Goal: Task Accomplishment & Management: Manage account settings

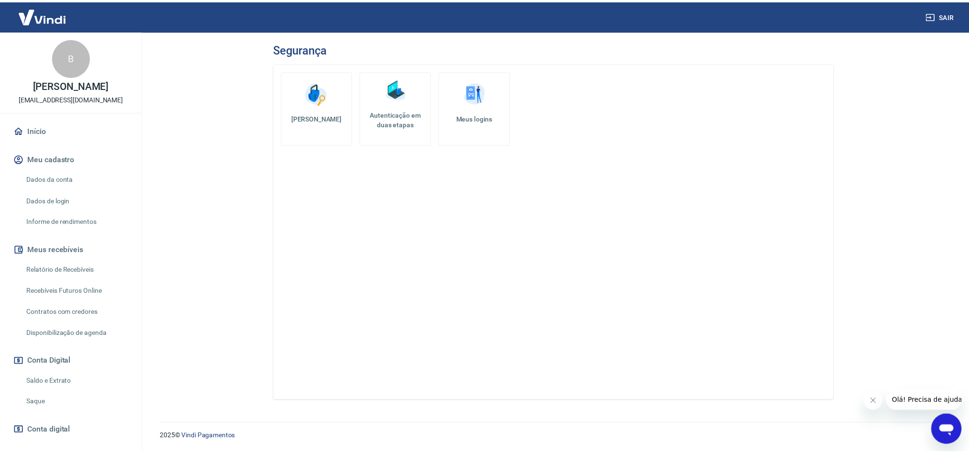
scroll to position [55, 0]
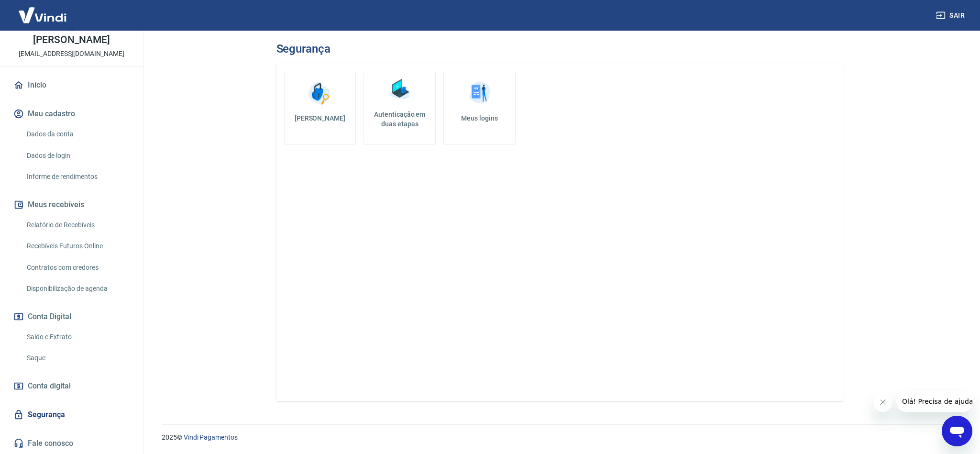
click at [75, 390] on link "Conta digital" at bounding box center [71, 385] width 120 height 21
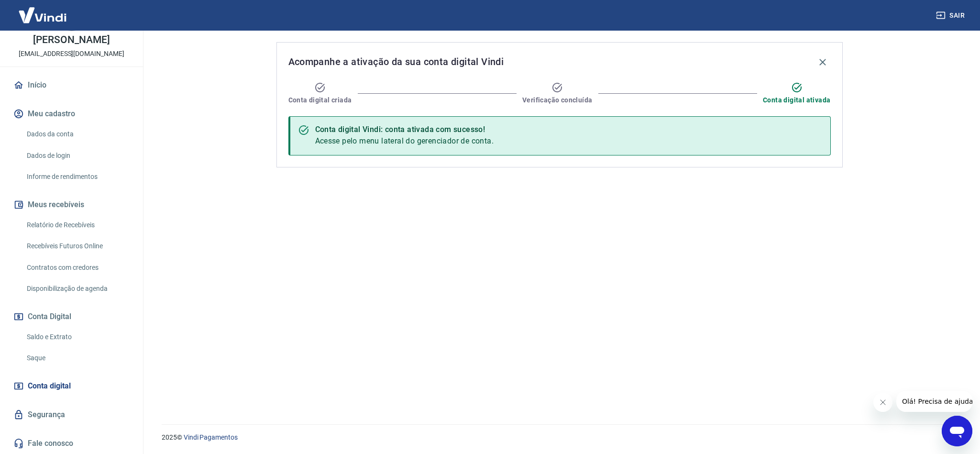
click at [72, 139] on link "Dados da conta" at bounding box center [77, 134] width 109 height 20
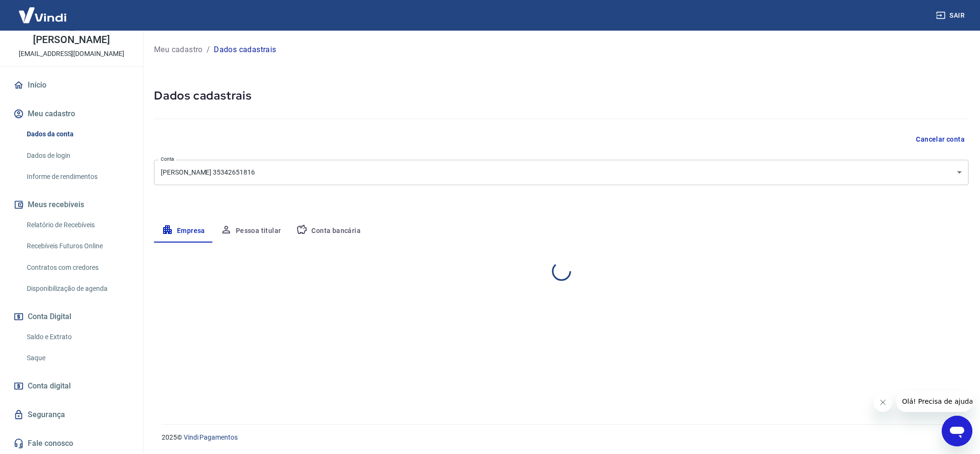
select select "SP"
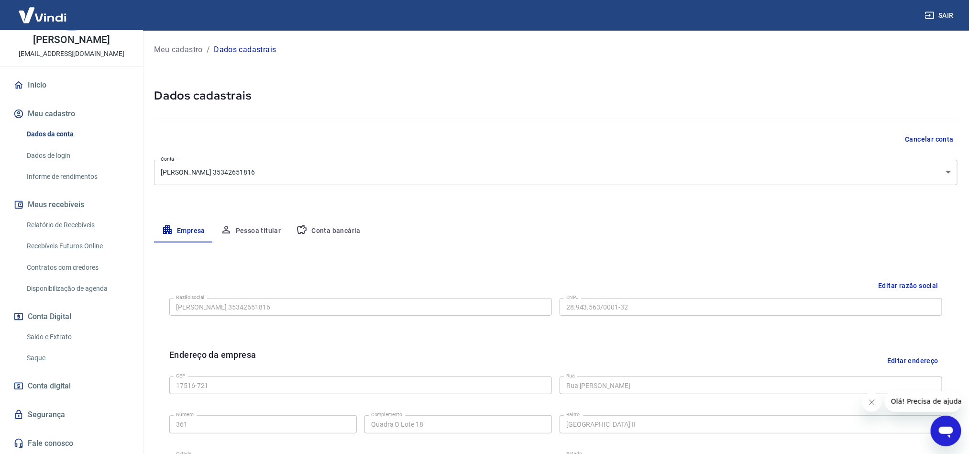
scroll to position [235, 0]
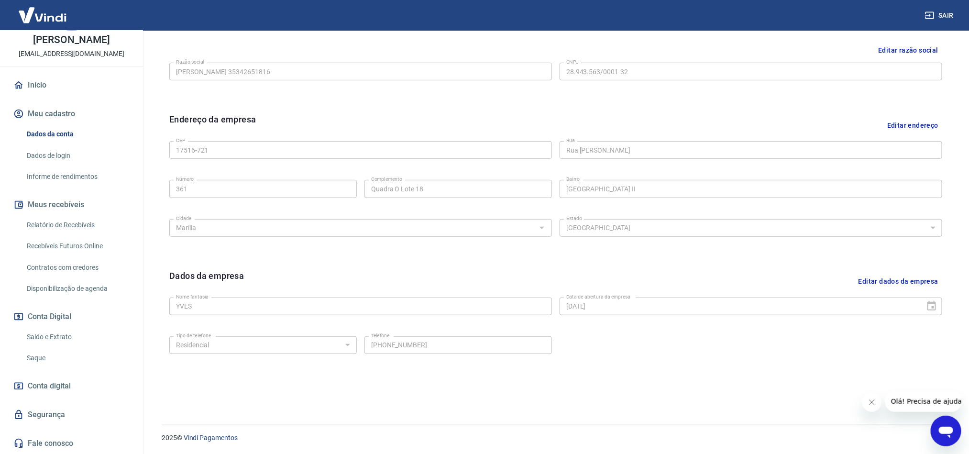
click at [65, 244] on link "Recebíveis Futuros Online" at bounding box center [77, 246] width 109 height 20
click at [80, 225] on link "Relatório de Recebíveis" at bounding box center [77, 225] width 109 height 20
